Goal: Task Accomplishment & Management: Use online tool/utility

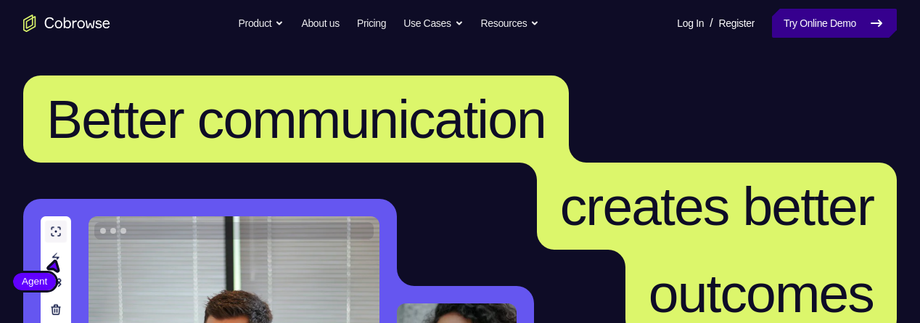
click at [813, 17] on link "Try Online Demo" at bounding box center [834, 23] width 125 height 29
click at [825, 21] on link "Try Online Demo" at bounding box center [834, 23] width 125 height 29
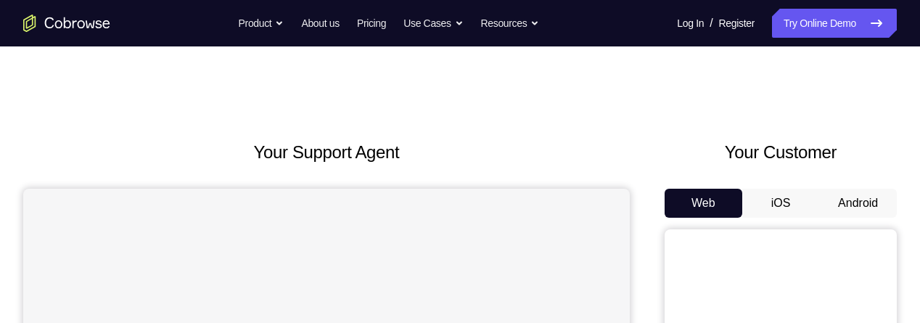
click at [863, 208] on button "Android" at bounding box center [859, 203] width 78 height 29
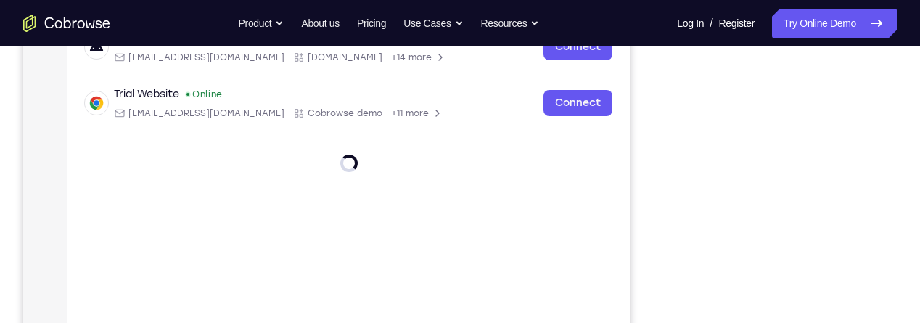
scroll to position [258, 0]
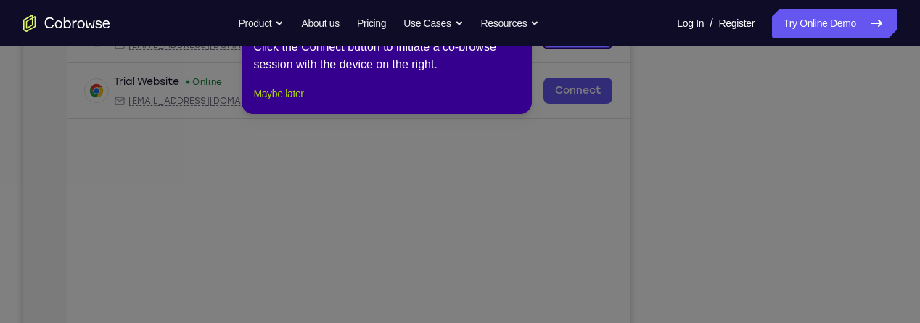
click at [279, 102] on button "Maybe later" at bounding box center [278, 93] width 50 height 17
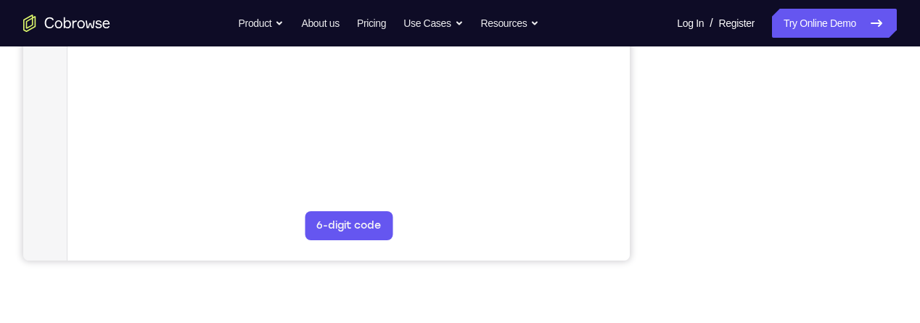
scroll to position [0, 0]
